Goal: Find specific page/section: Find specific page/section

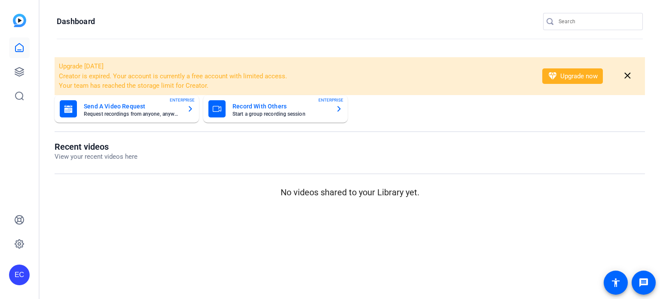
click at [556, 18] on div at bounding box center [550, 21] width 15 height 9
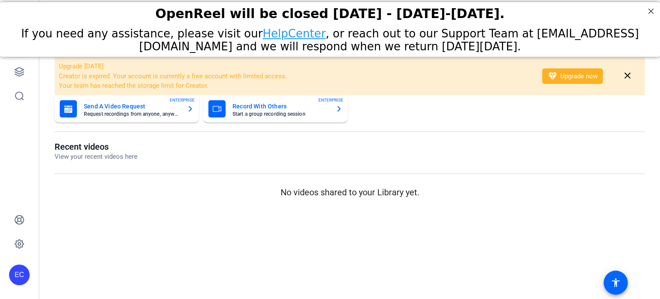
click at [565, 22] on div "OpenReel will be closed [DATE] - [DATE]-[DATE]." at bounding box center [330, 14] width 660 height 24
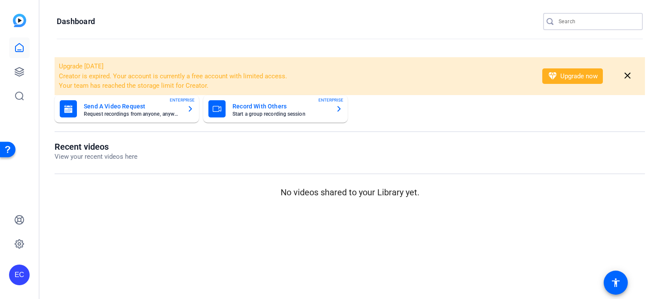
click at [588, 21] on input "Search" at bounding box center [596, 21] width 77 height 10
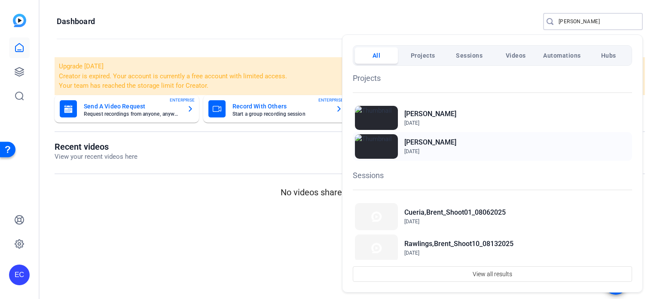
type input "[PERSON_NAME]"
click at [419, 148] on span "[DATE]" at bounding box center [411, 151] width 15 height 6
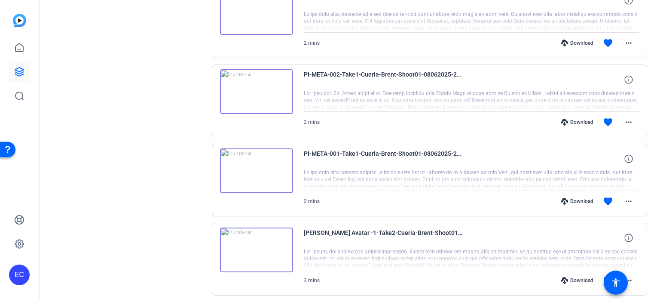
scroll to position [649, 0]
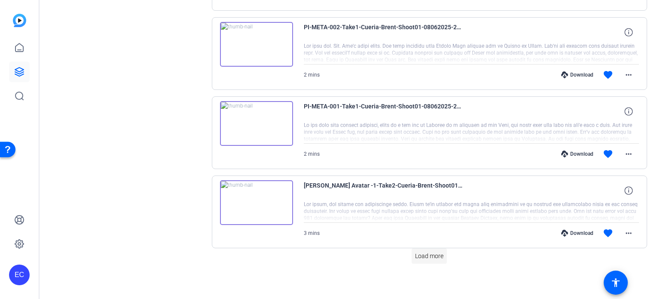
click at [412, 248] on span at bounding box center [429, 255] width 35 height 21
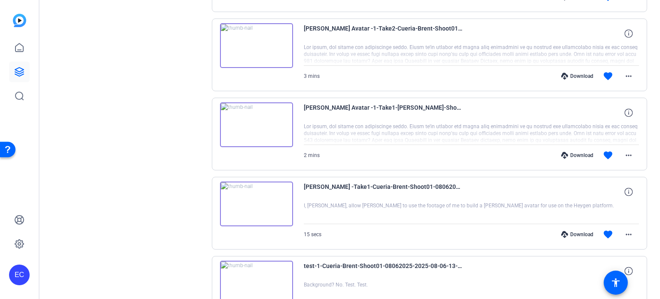
scroll to position [821, 0]
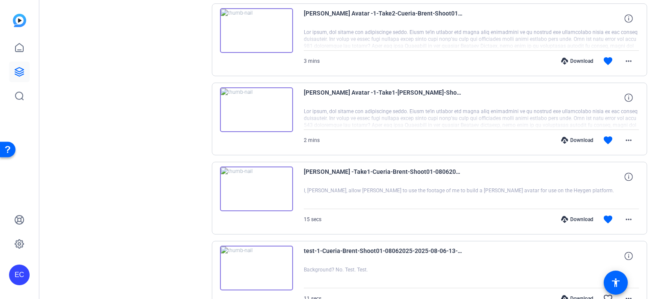
click at [571, 216] on div "Download" at bounding box center [577, 219] width 41 height 7
